Goal: Transaction & Acquisition: Purchase product/service

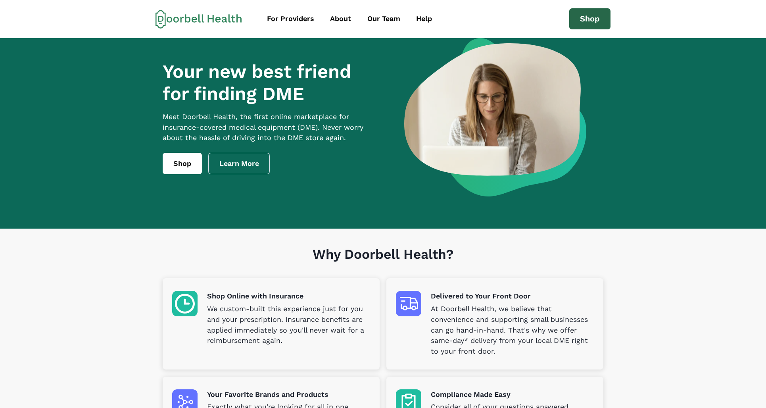
click at [591, 14] on link "Shop" at bounding box center [589, 18] width 41 height 21
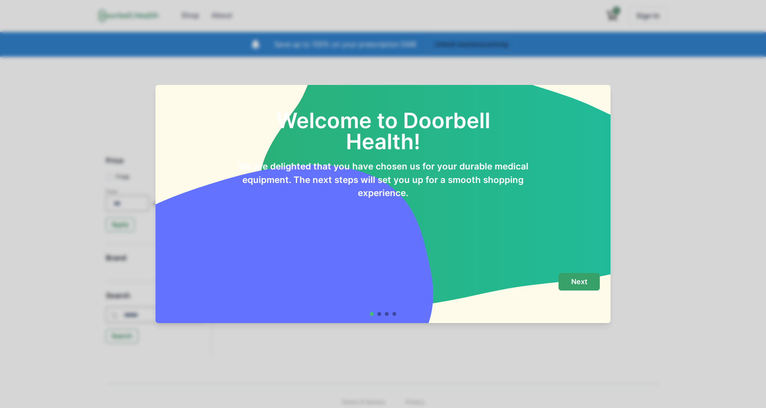
click at [592, 284] on button "Next" at bounding box center [579, 282] width 41 height 18
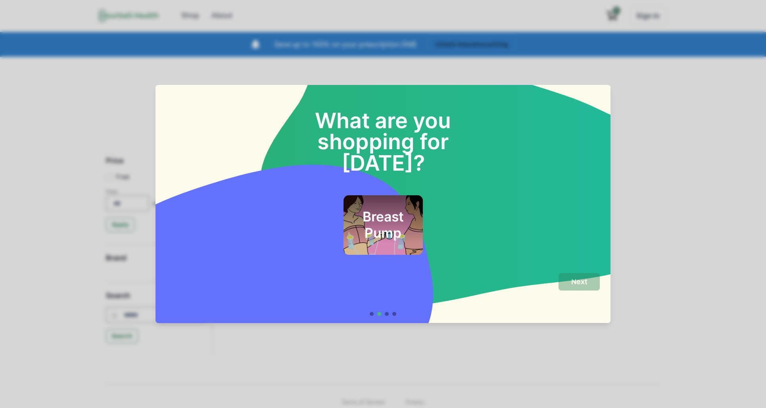
click at [392, 215] on h2 "Breast Pump" at bounding box center [383, 225] width 58 height 32
click at [582, 281] on p "Next" at bounding box center [579, 281] width 16 height 9
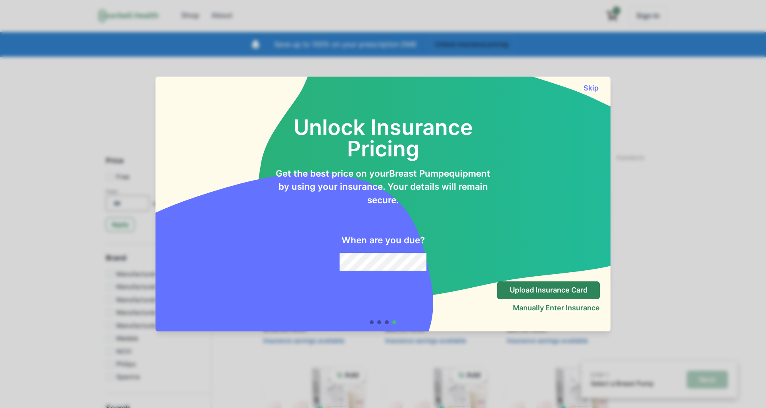
click at [538, 306] on button "Manually Enter Insurance" at bounding box center [556, 308] width 87 height 8
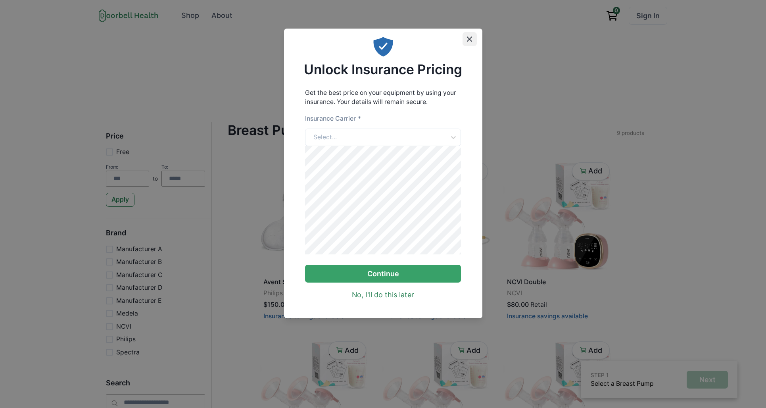
click at [471, 35] on button "Close" at bounding box center [470, 39] width 14 height 14
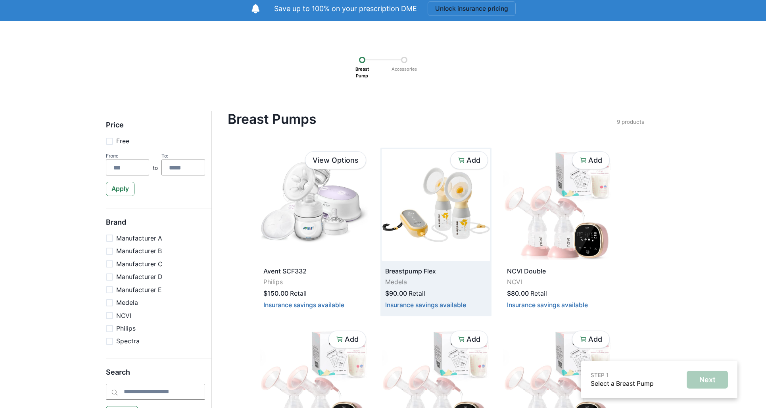
scroll to position [56, 0]
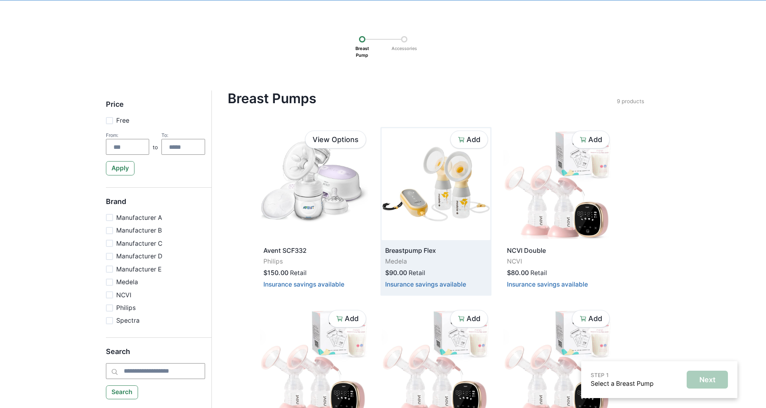
click at [415, 198] on img at bounding box center [436, 184] width 109 height 112
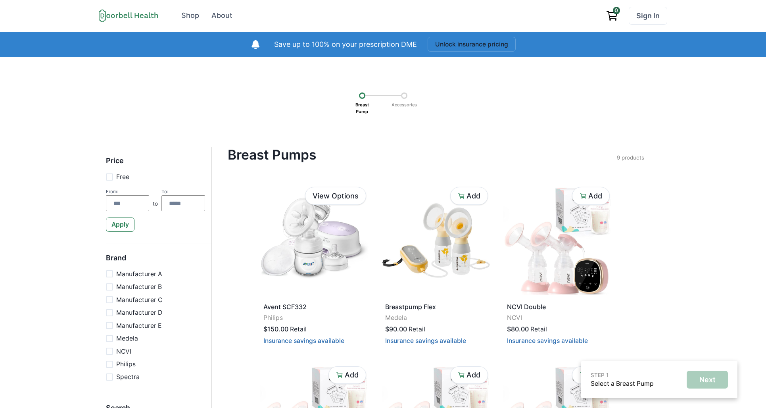
scroll to position [56, 0]
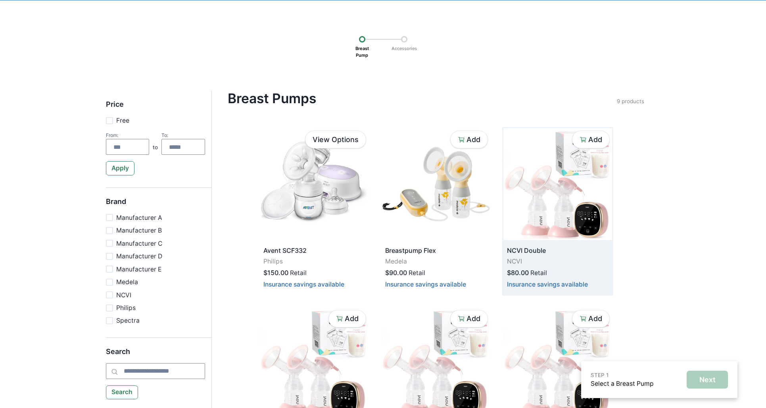
click at [574, 186] on img at bounding box center [558, 184] width 109 height 112
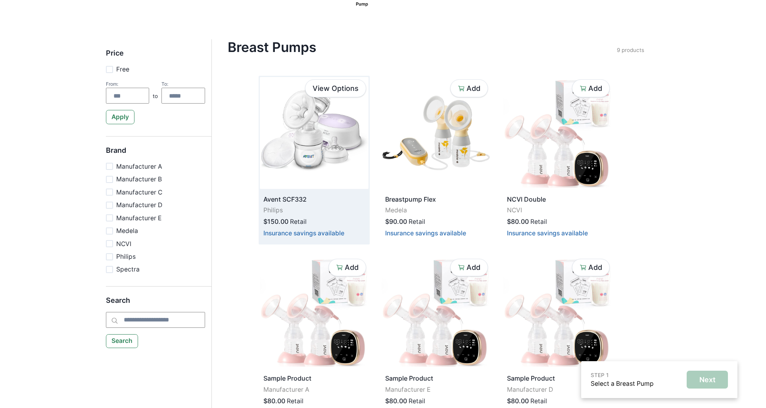
scroll to position [106, 0]
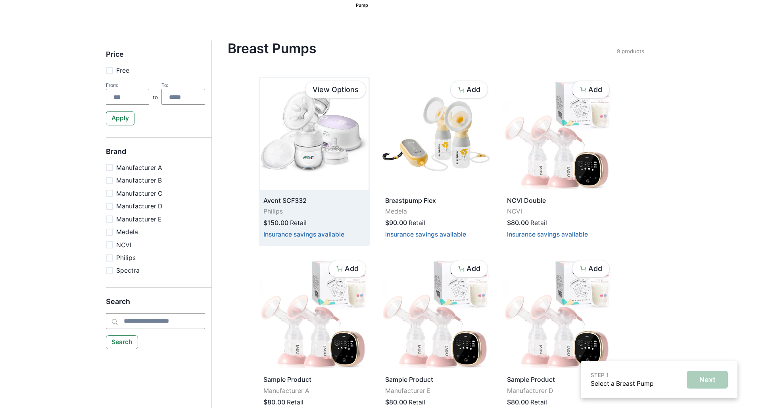
click at [314, 145] on img at bounding box center [314, 134] width 109 height 112
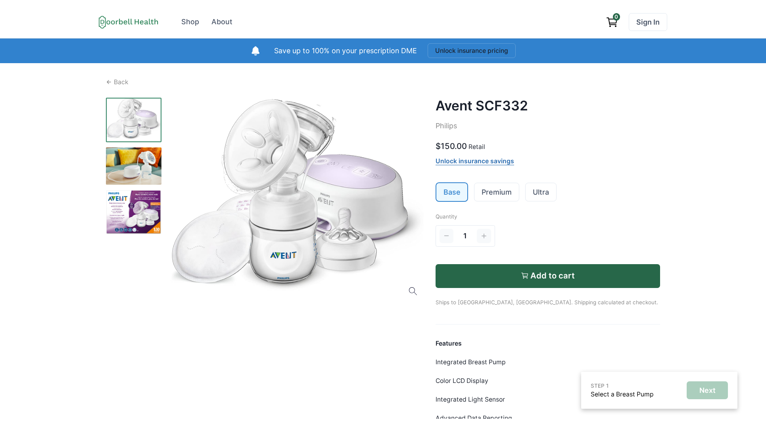
scroll to position [4, 0]
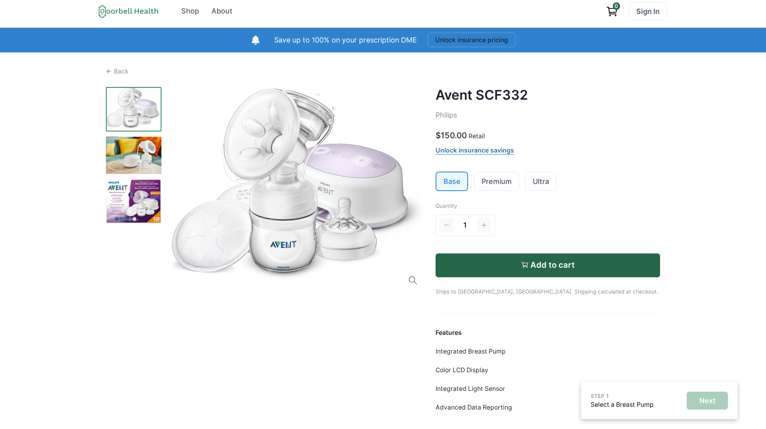
click at [213, 316] on div at bounding box center [265, 282] width 319 height 390
